Goal: Task Accomplishment & Management: Manage account settings

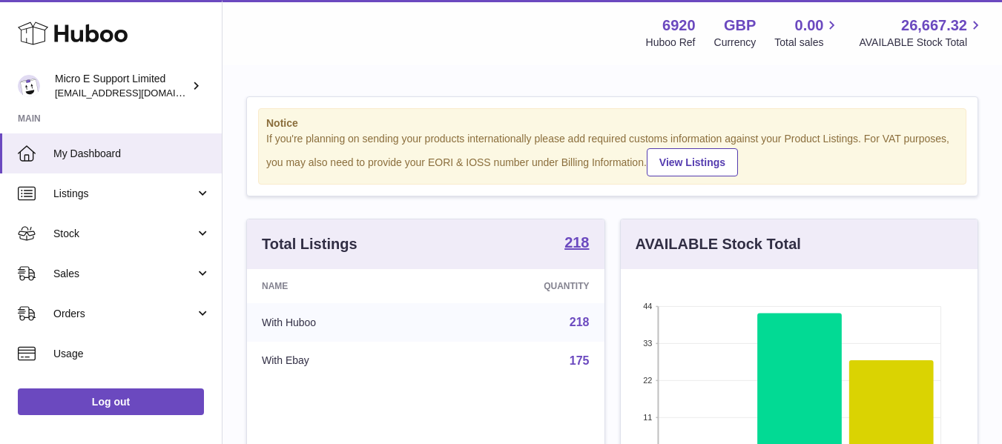
scroll to position [231, 357]
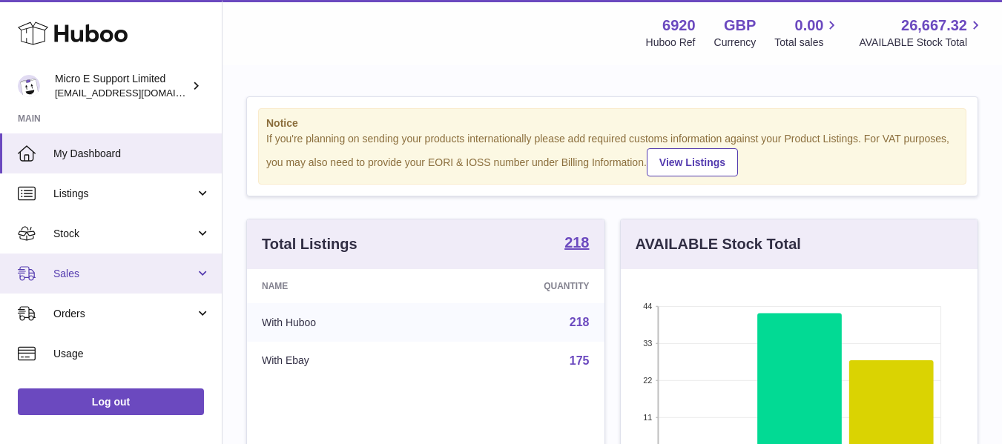
click at [110, 272] on span "Sales" at bounding box center [124, 274] width 142 height 14
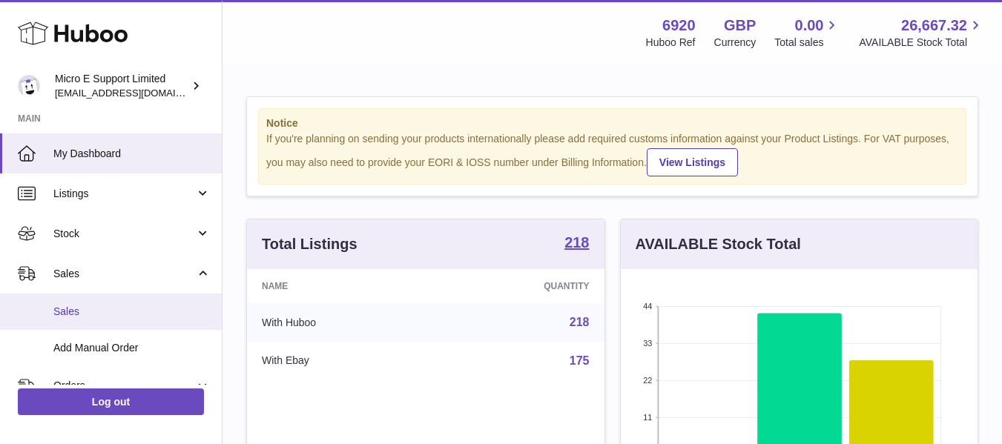
click at [82, 303] on link "Sales" at bounding box center [111, 312] width 222 height 36
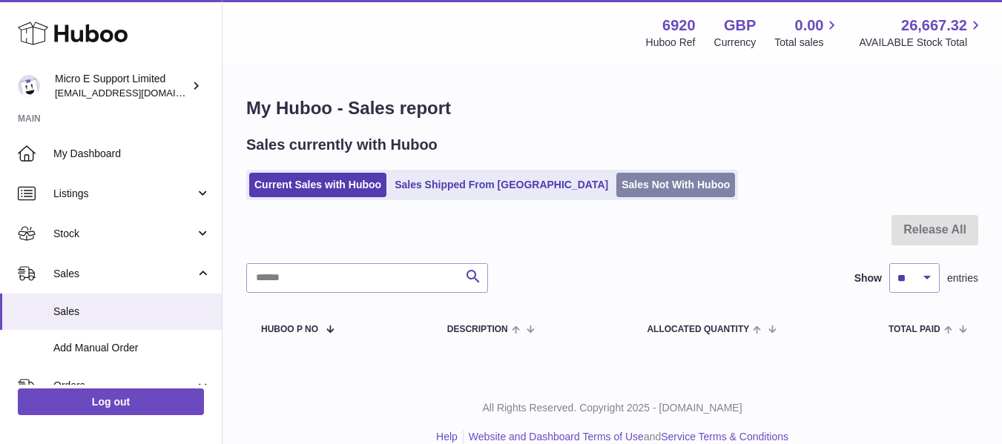
click at [620, 188] on link "Sales Not With Huboo" at bounding box center [675, 185] width 119 height 24
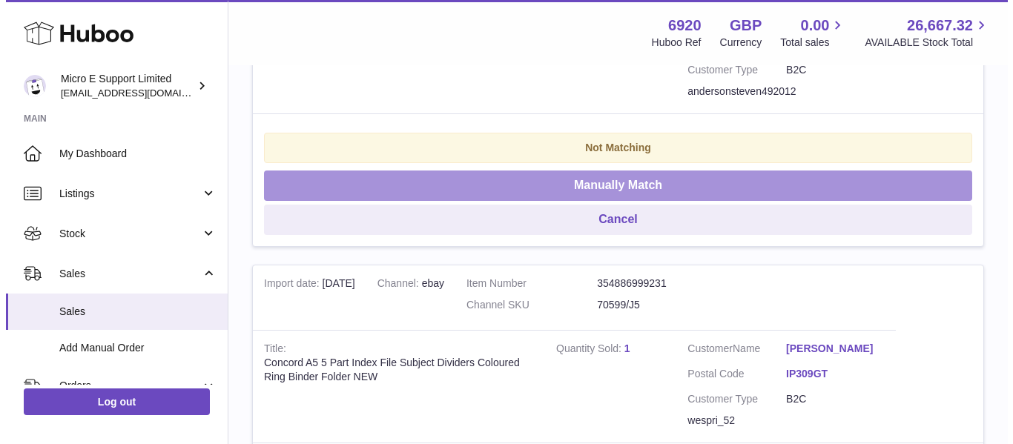
scroll to position [446, 0]
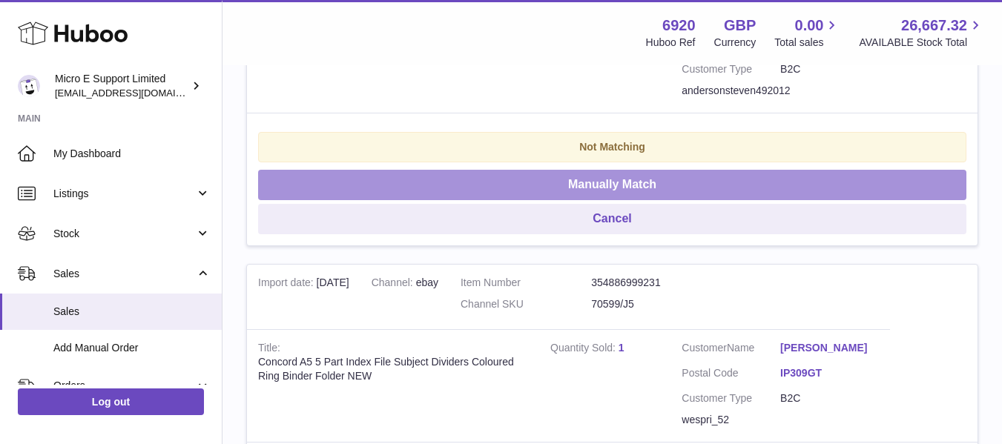
click at [692, 187] on button "Manually Match" at bounding box center [612, 185] width 708 height 30
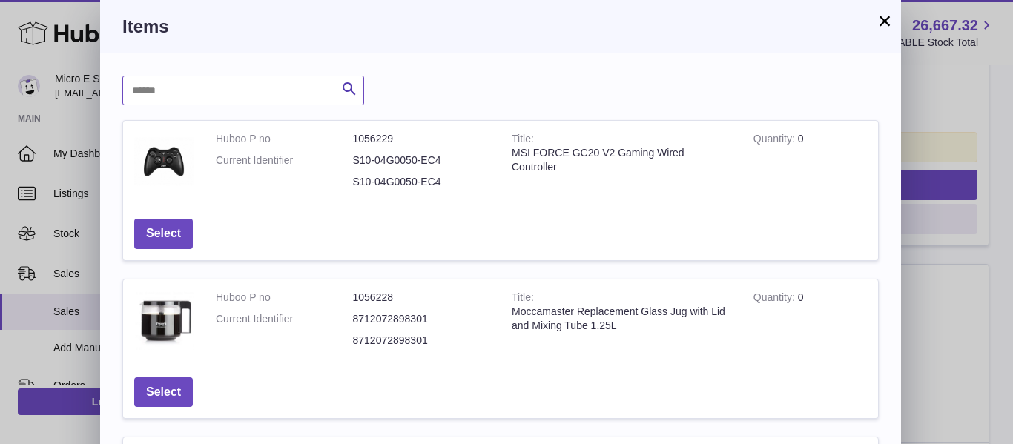
click at [322, 90] on input "text" at bounding box center [243, 91] width 242 height 30
type input "*****"
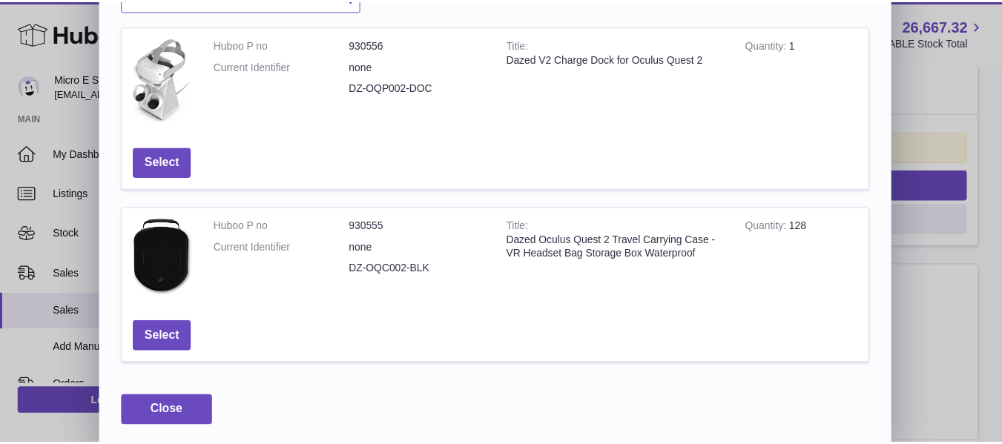
scroll to position [101, 0]
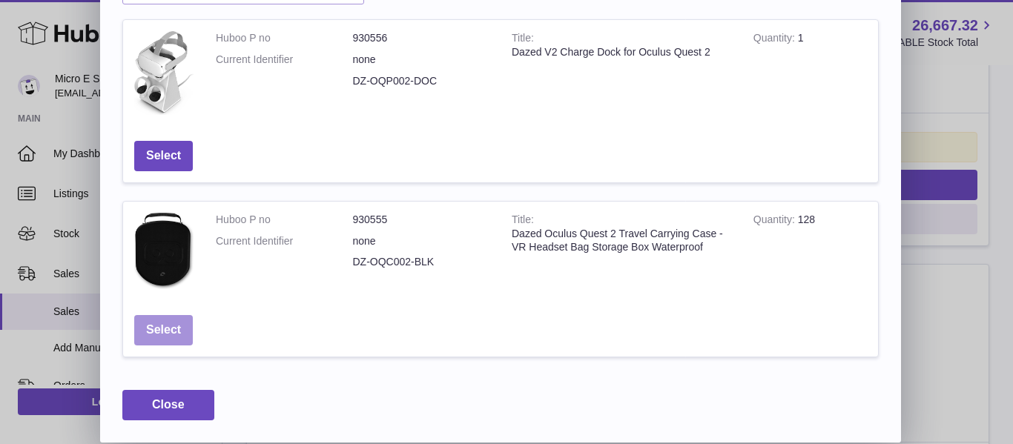
click at [169, 334] on button "Select" at bounding box center [163, 330] width 59 height 30
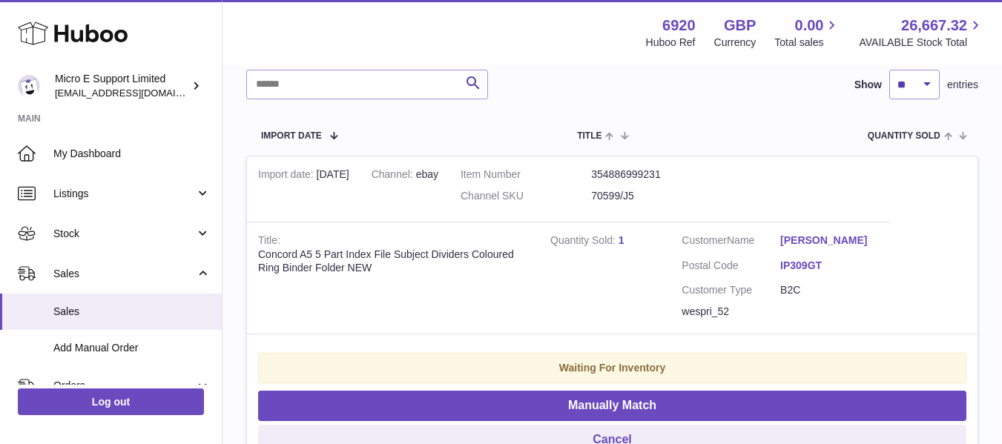
scroll to position [224, 0]
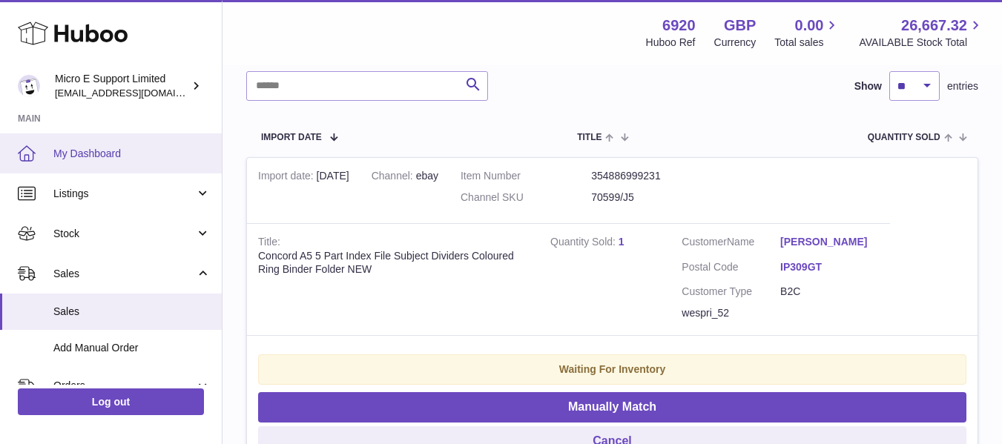
click at [87, 153] on span "My Dashboard" at bounding box center [131, 154] width 157 height 14
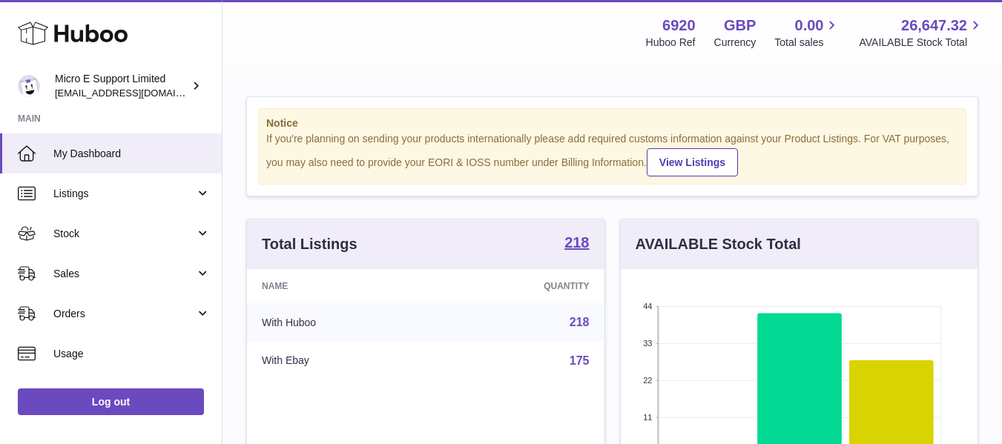
scroll to position [231, 357]
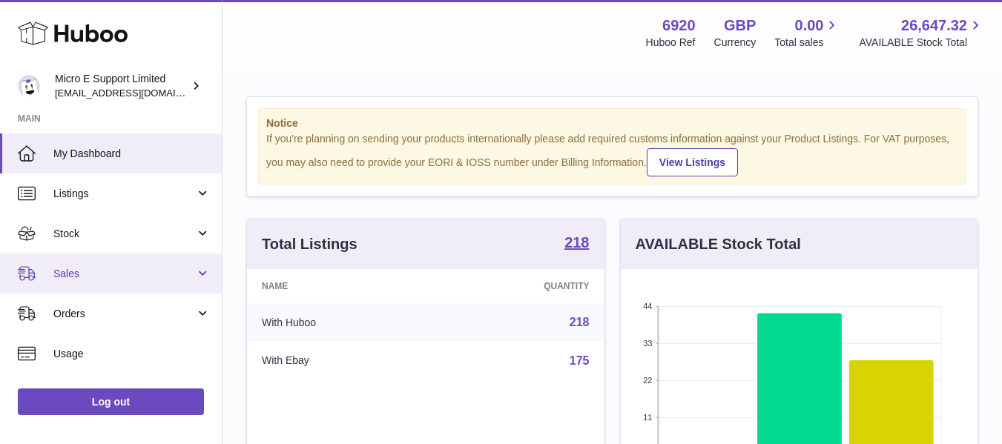
click at [121, 276] on span "Sales" at bounding box center [124, 274] width 142 height 14
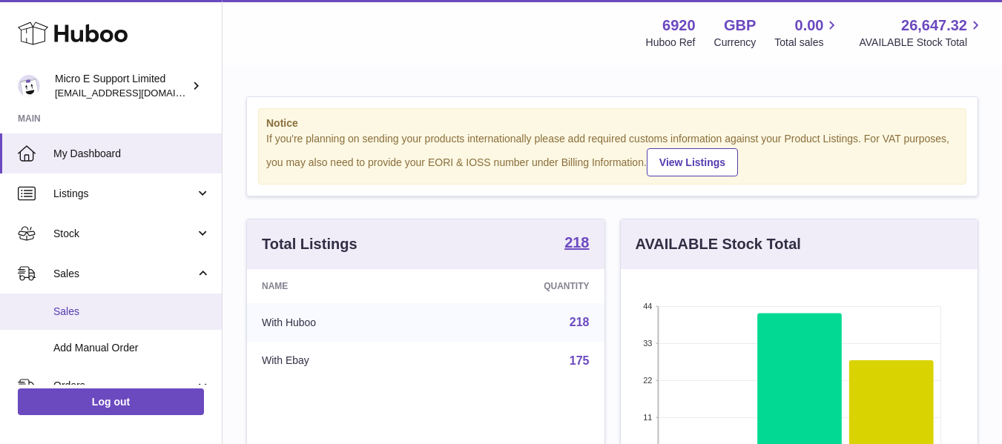
click at [111, 303] on link "Sales" at bounding box center [111, 312] width 222 height 36
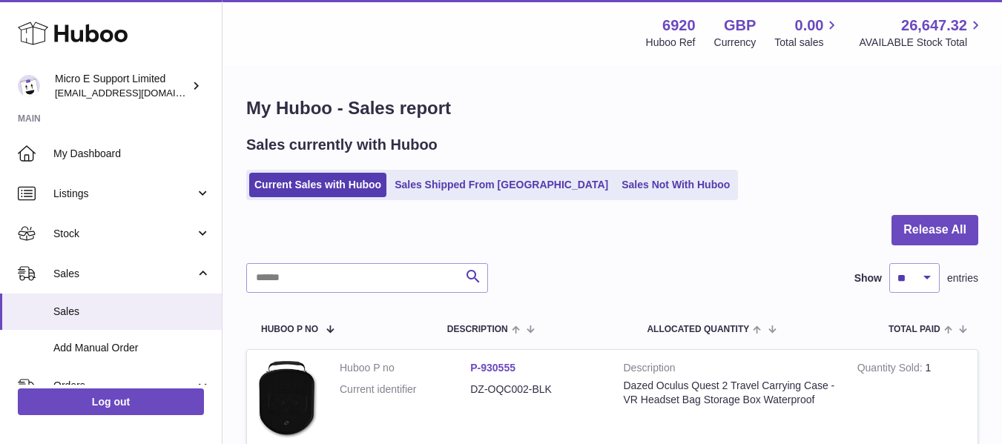
scroll to position [259, 0]
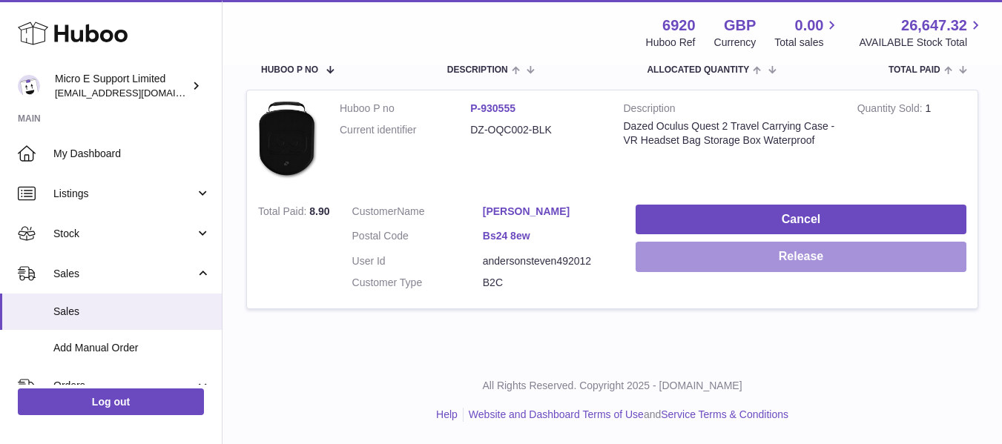
click at [813, 263] on button "Release" at bounding box center [800, 257] width 331 height 30
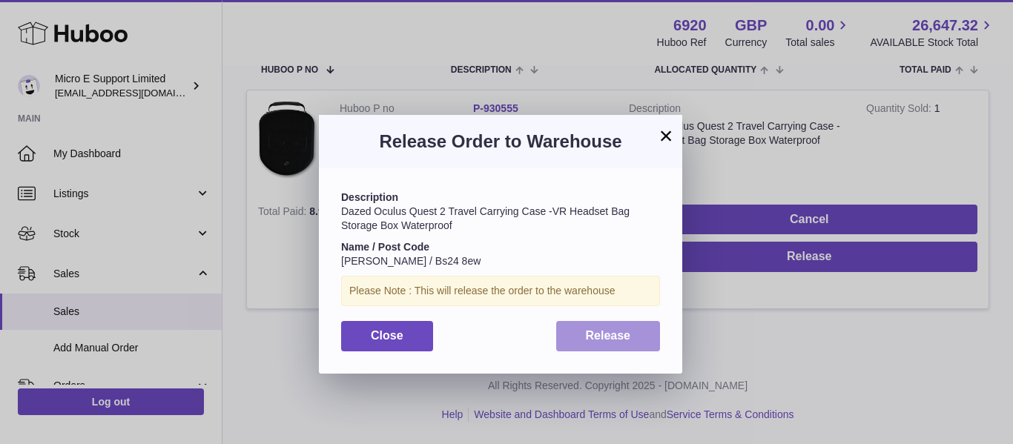
click at [590, 330] on span "Release" at bounding box center [608, 335] width 45 height 13
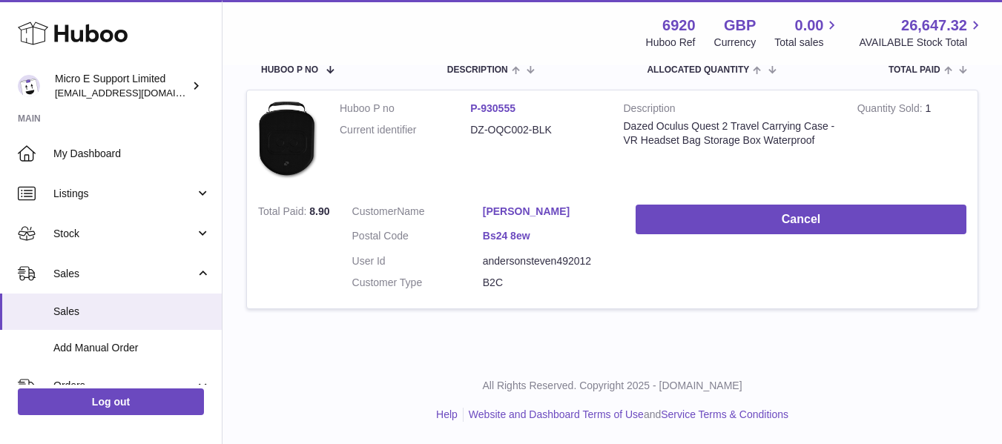
scroll to position [0, 0]
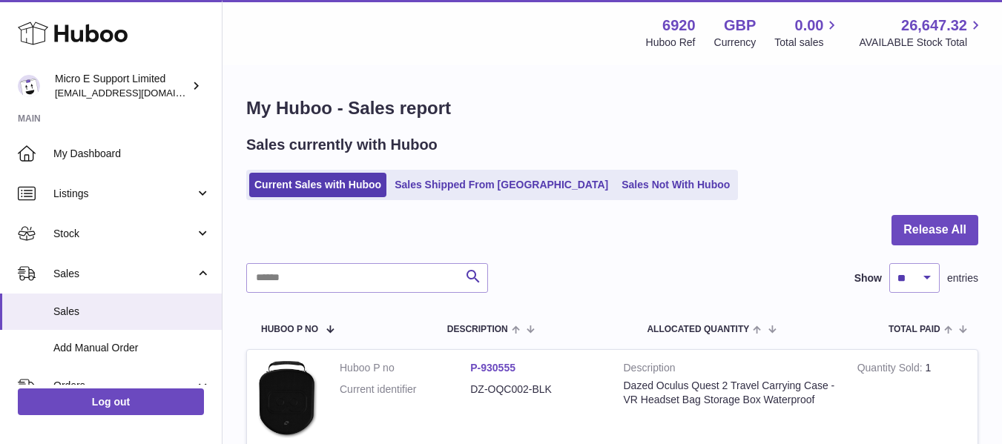
click at [612, 199] on ul "Current Sales with Huboo Sales Shipped From Huboo Sales Not With Huboo" at bounding box center [492, 185] width 492 height 30
click at [616, 182] on link "Sales Not With Huboo" at bounding box center [675, 185] width 119 height 24
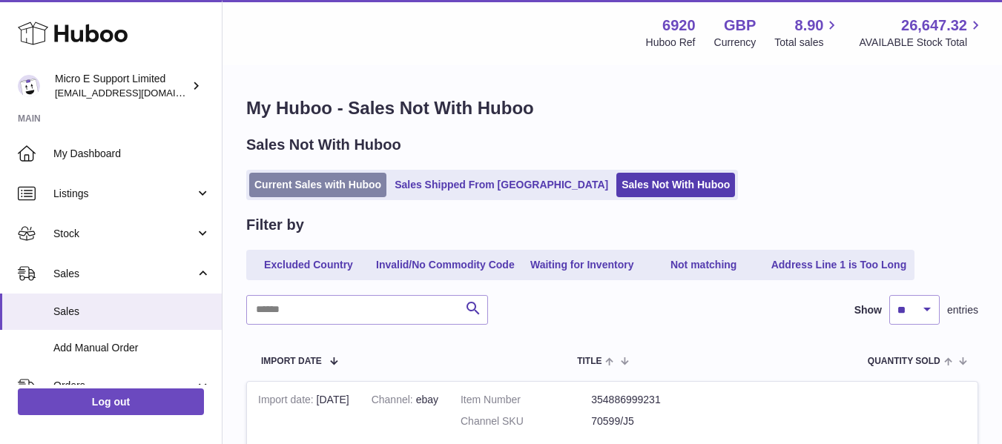
click at [346, 182] on link "Current Sales with Huboo" at bounding box center [317, 185] width 137 height 24
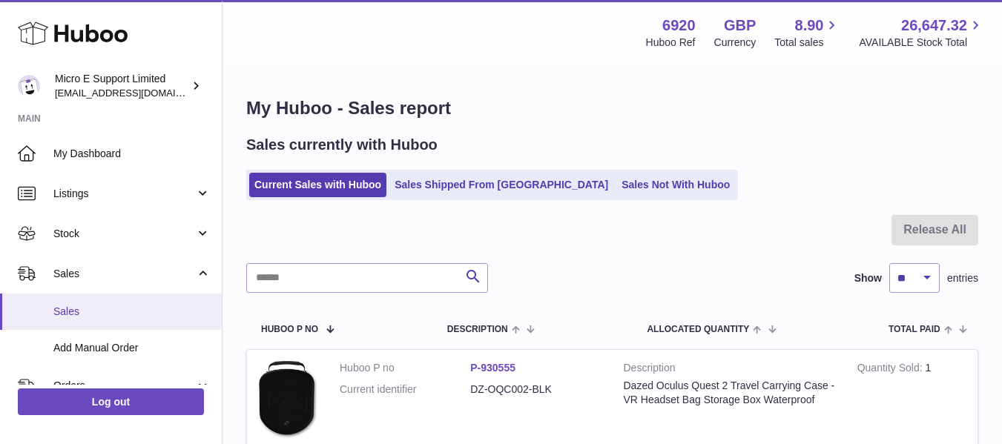
click at [91, 317] on span "Sales" at bounding box center [131, 312] width 157 height 14
click at [618, 182] on link "Sales Not With Huboo" at bounding box center [675, 185] width 119 height 24
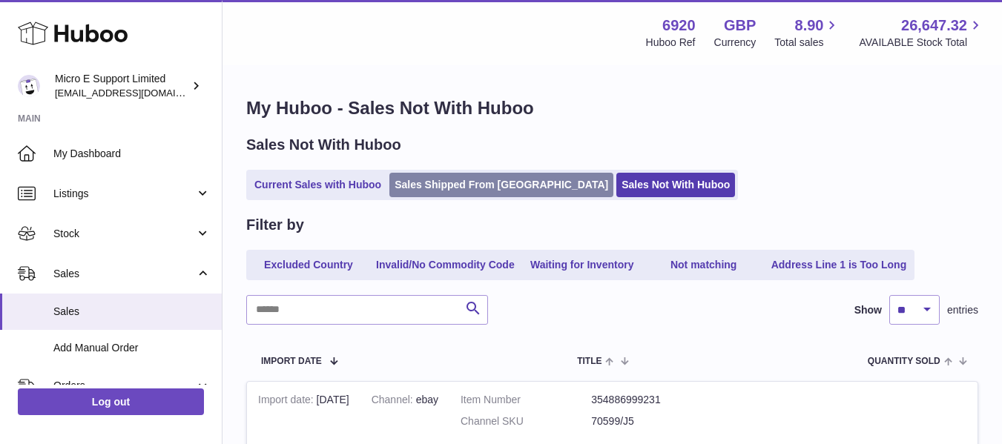
click at [476, 190] on link "Sales Shipped From [GEOGRAPHIC_DATA]" at bounding box center [501, 185] width 224 height 24
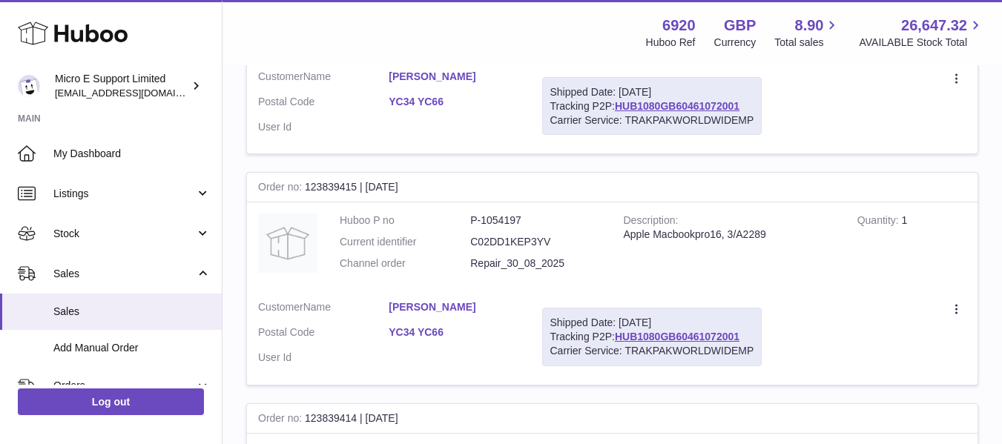
scroll to position [388, 0]
click at [708, 107] on link "HUB1080GB60461072001" at bounding box center [677, 105] width 125 height 12
